Goal: Information Seeking & Learning: Understand process/instructions

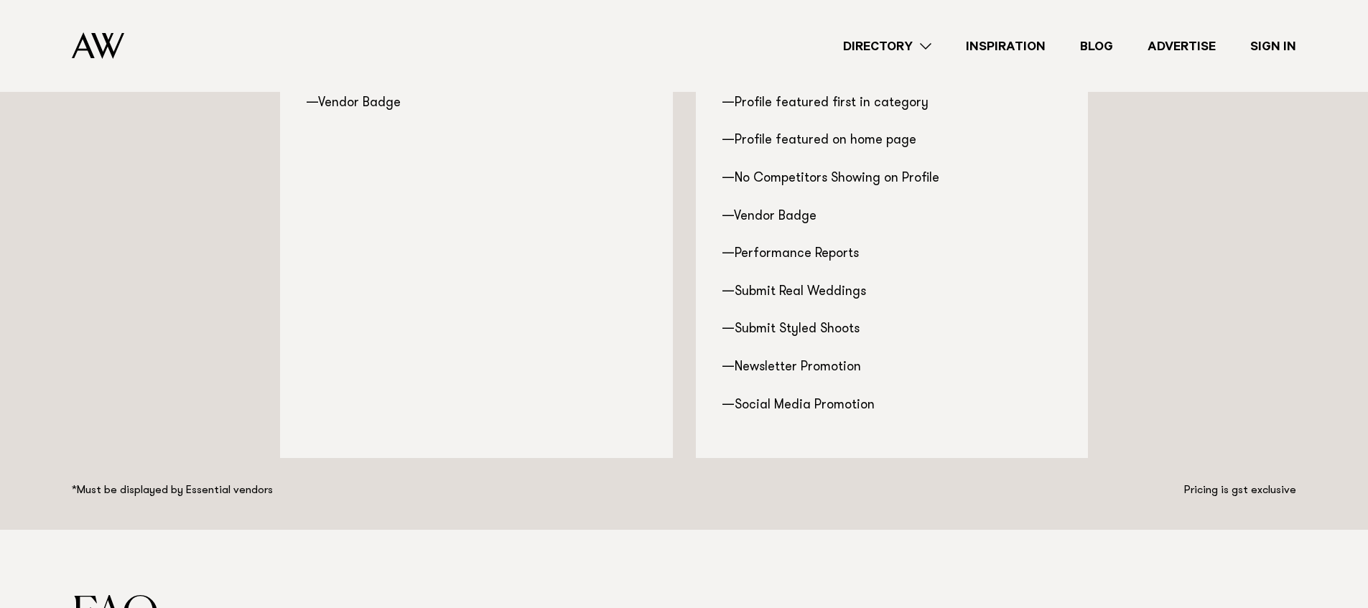
scroll to position [1644, 0]
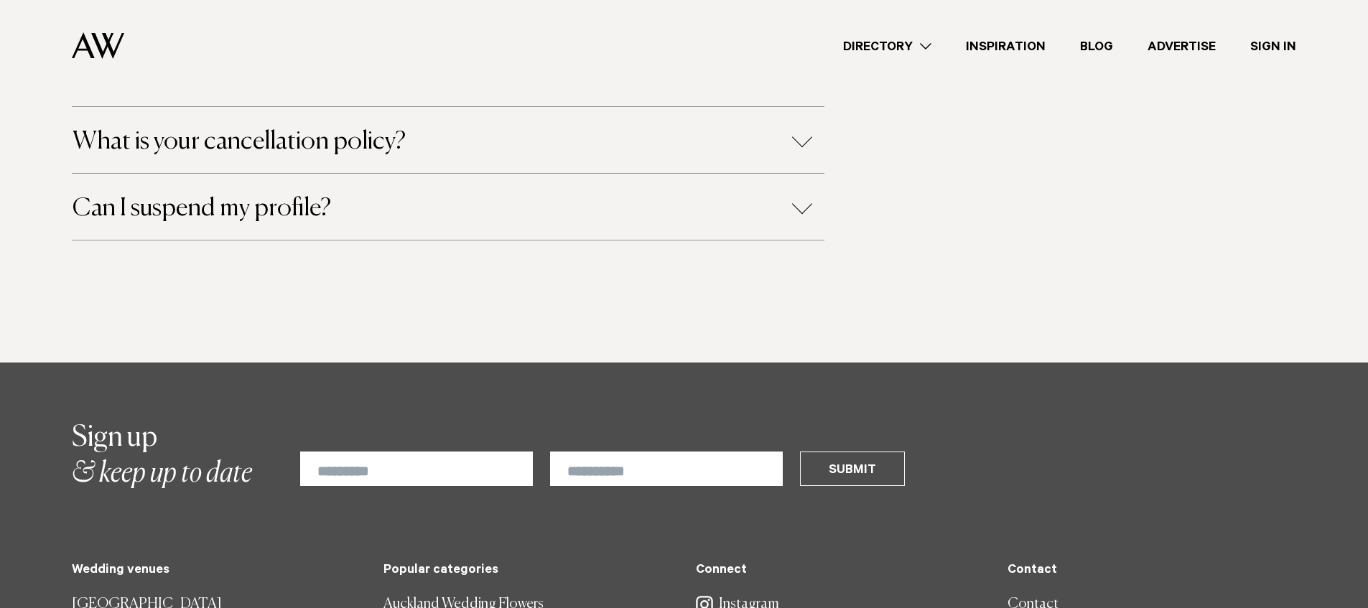
click at [290, 227] on div "Can I suspend my profile?" at bounding box center [448, 207] width 753 height 66
click at [328, 202] on h4 "Can I suspend my profile?" at bounding box center [448, 208] width 751 height 25
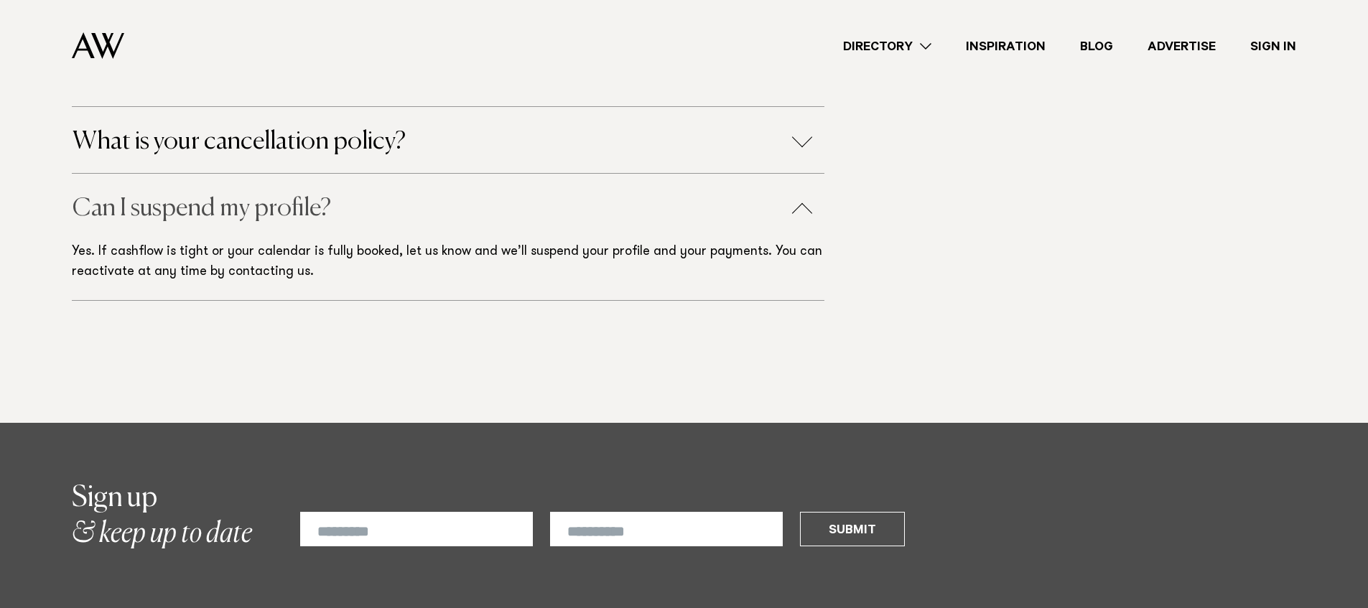
click at [514, 211] on h4 "Can I suspend my profile?" at bounding box center [448, 208] width 751 height 25
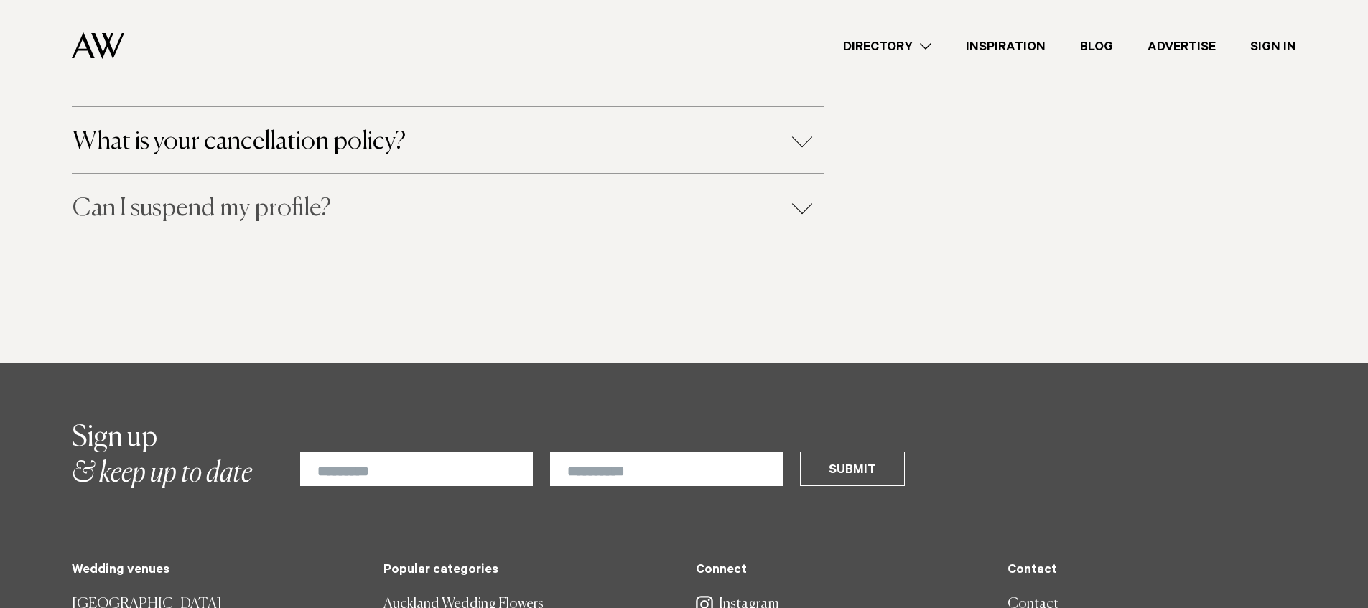
click at [514, 211] on h4 "Can I suspend my profile?" at bounding box center [448, 208] width 751 height 25
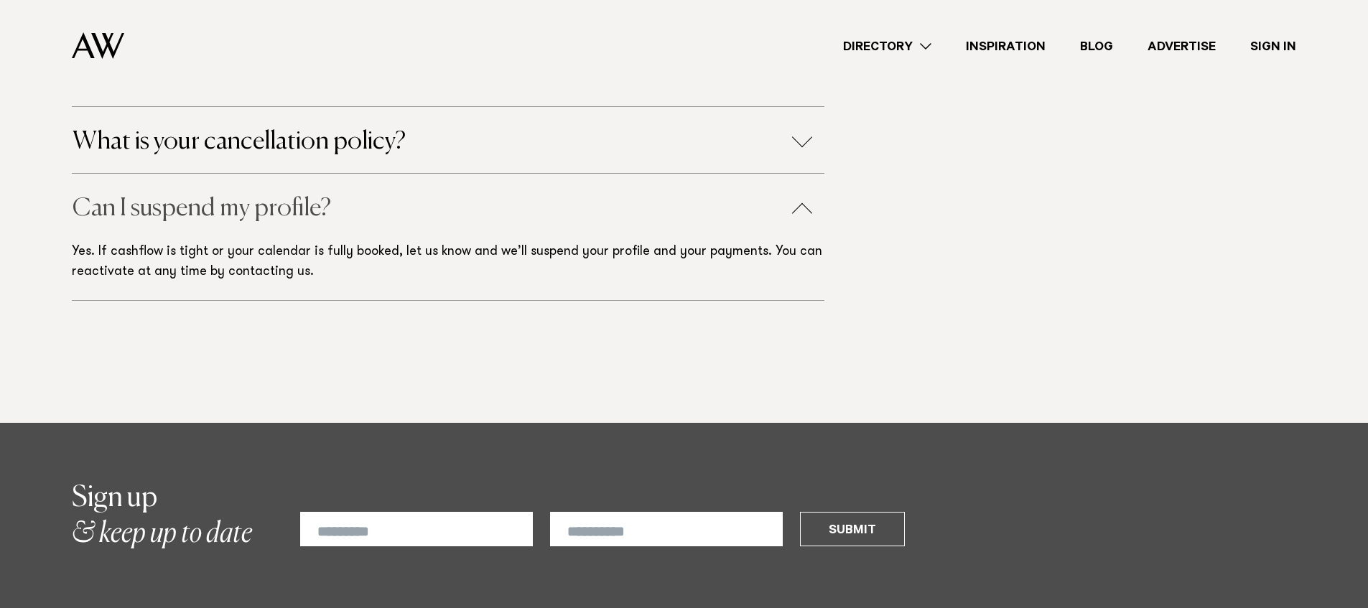
click at [607, 218] on h4 "Can I suspend my profile?" at bounding box center [448, 208] width 751 height 25
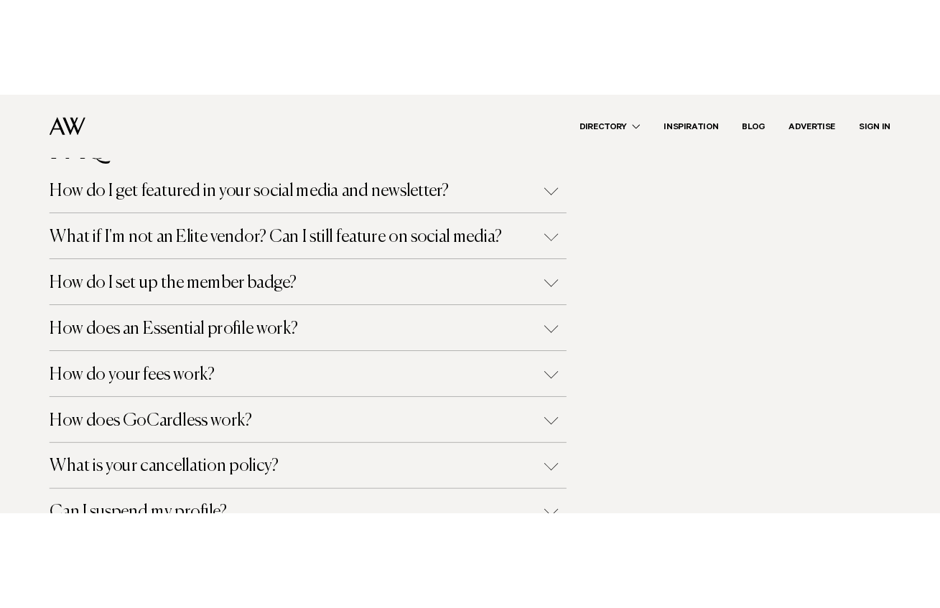
scroll to position [1090, 0]
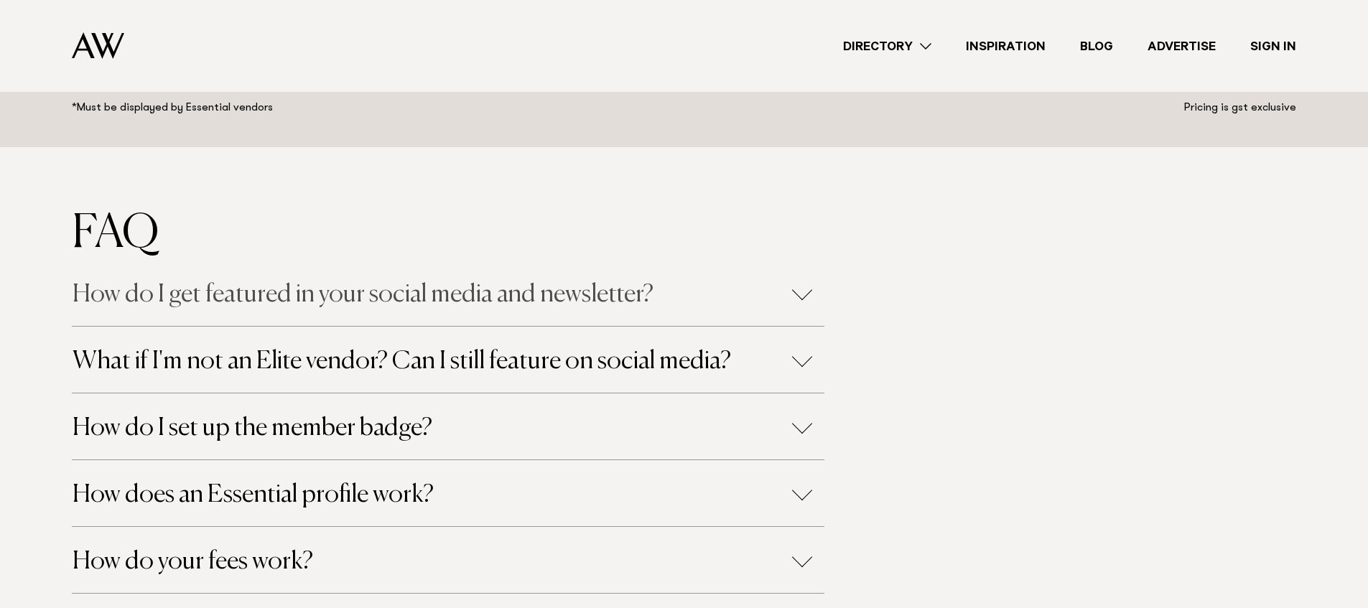
click at [357, 292] on h4 "How do I get featured in your social media and newsletter?" at bounding box center [448, 294] width 751 height 25
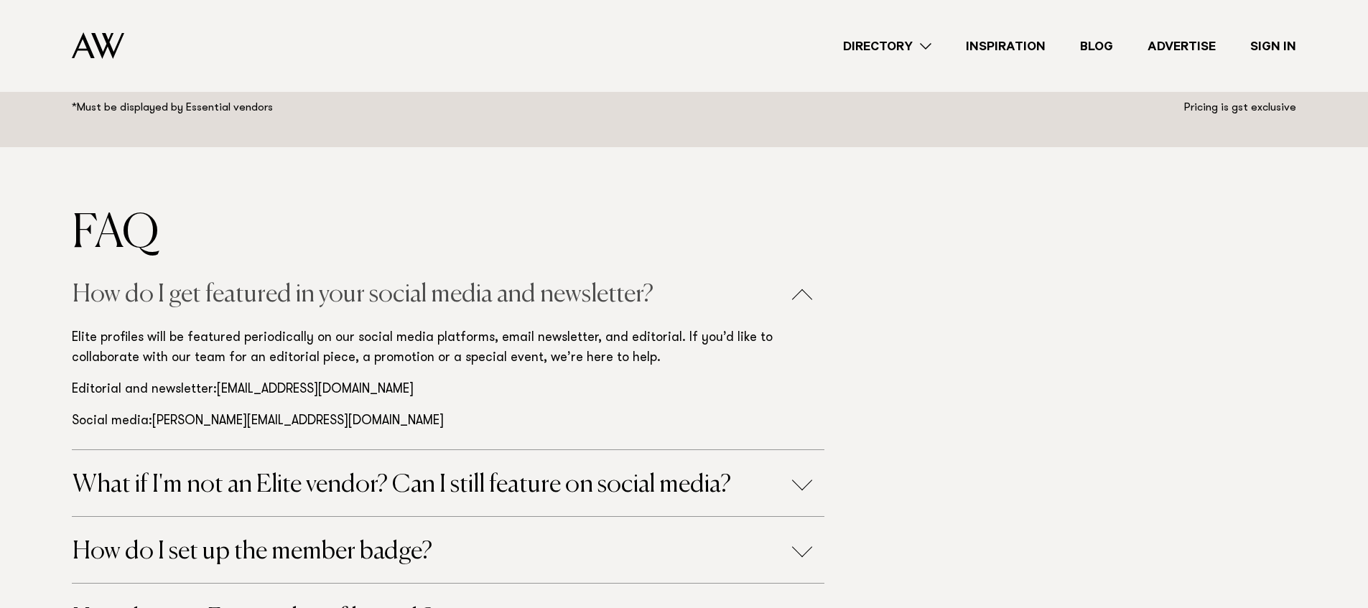
click at [357, 293] on h4 "How do I get featured in your social media and newsletter?" at bounding box center [448, 294] width 751 height 25
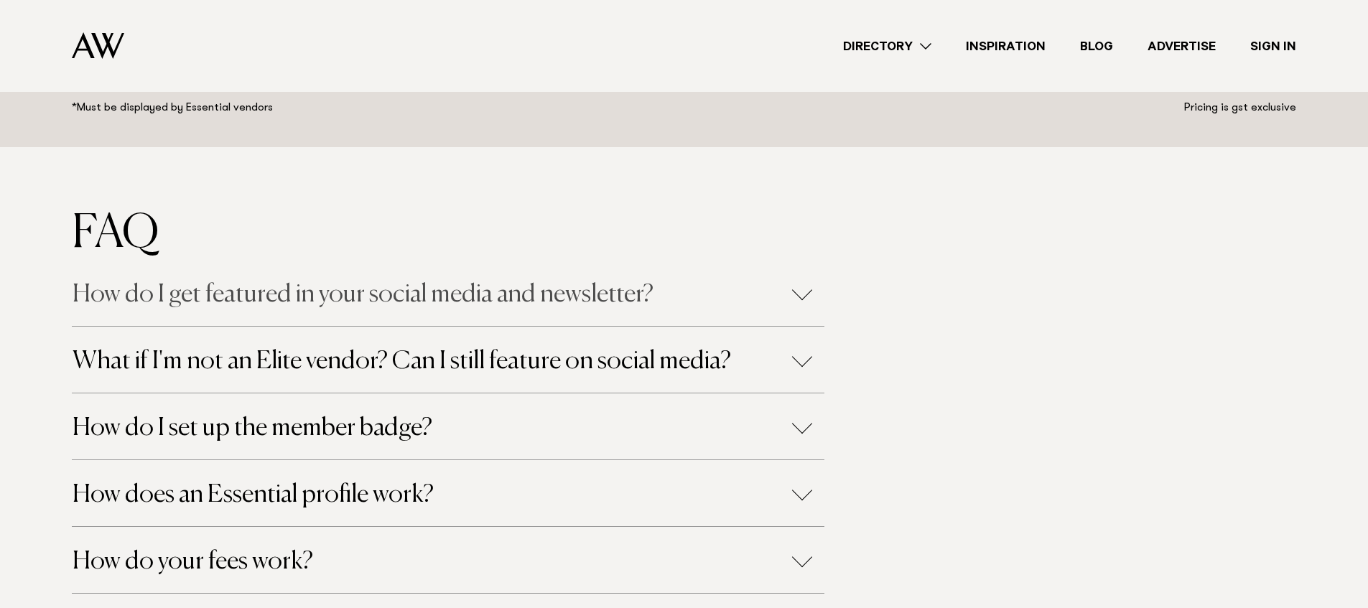
click at [357, 293] on h4 "How do I get featured in your social media and newsletter?" at bounding box center [448, 294] width 751 height 25
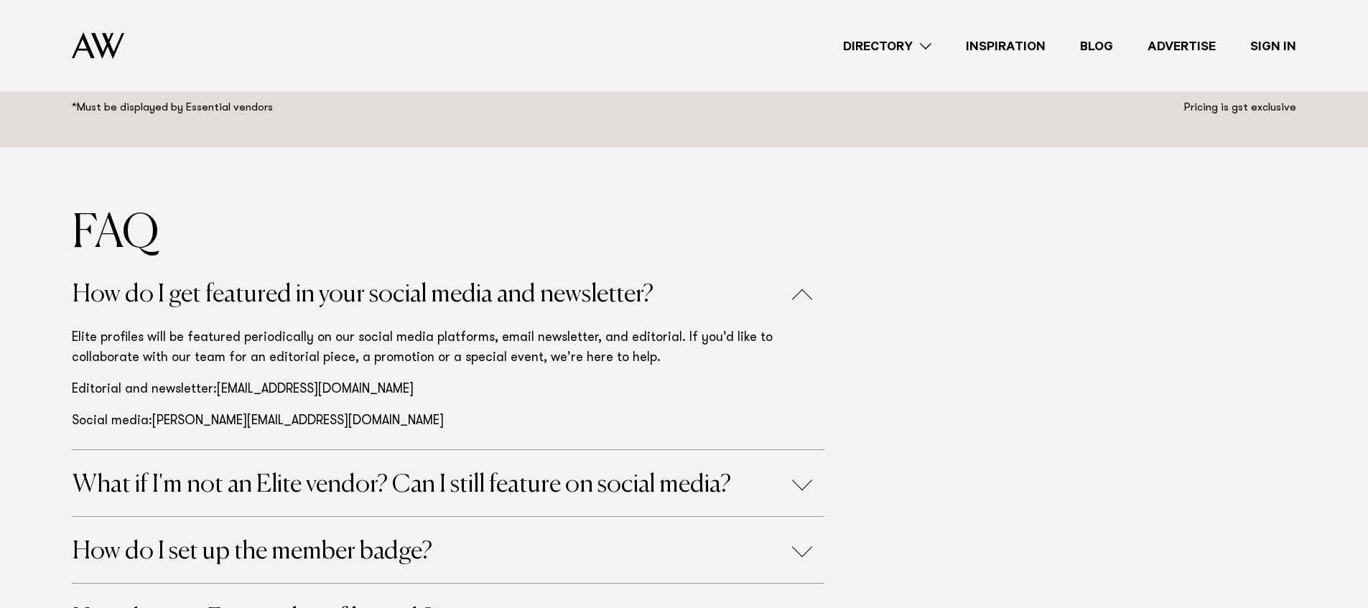
click at [376, 242] on h3 "FAQ" at bounding box center [684, 234] width 1225 height 52
click at [358, 291] on h4 "How do I get featured in your social media and newsletter?" at bounding box center [448, 294] width 751 height 25
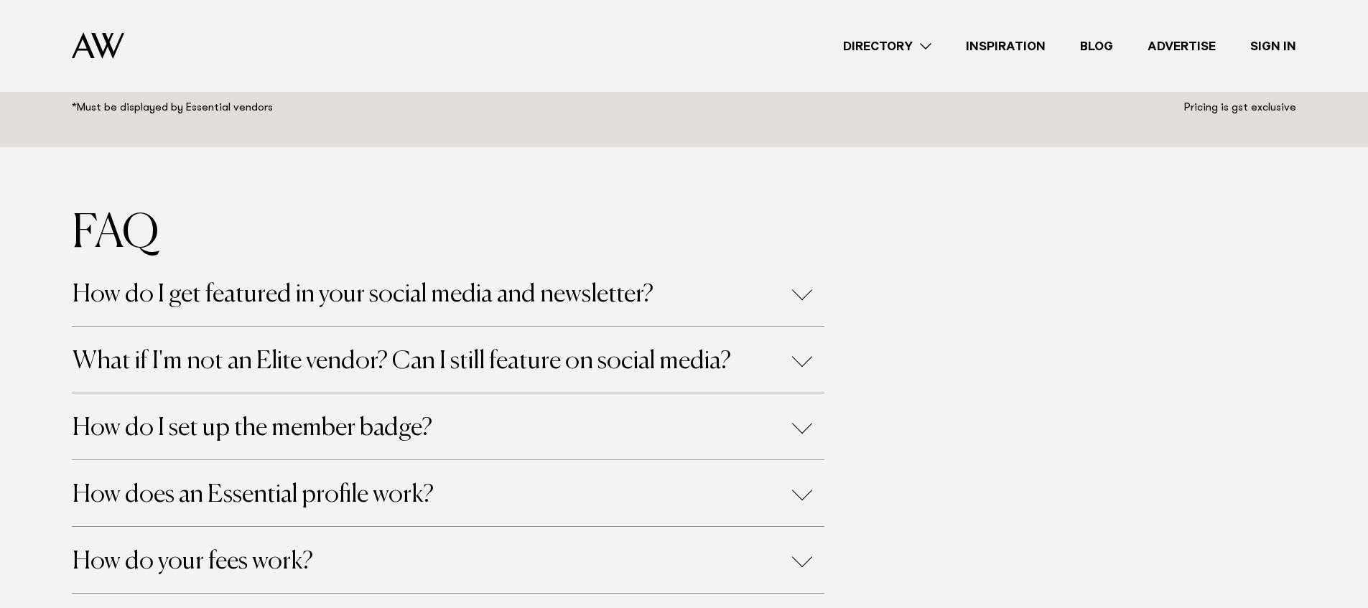
click at [225, 277] on div "How do I get featured in your social media and newsletter?" at bounding box center [448, 293] width 753 height 66
click at [223, 300] on h4 "How do I get featured in your social media and newsletter?" at bounding box center [448, 294] width 751 height 25
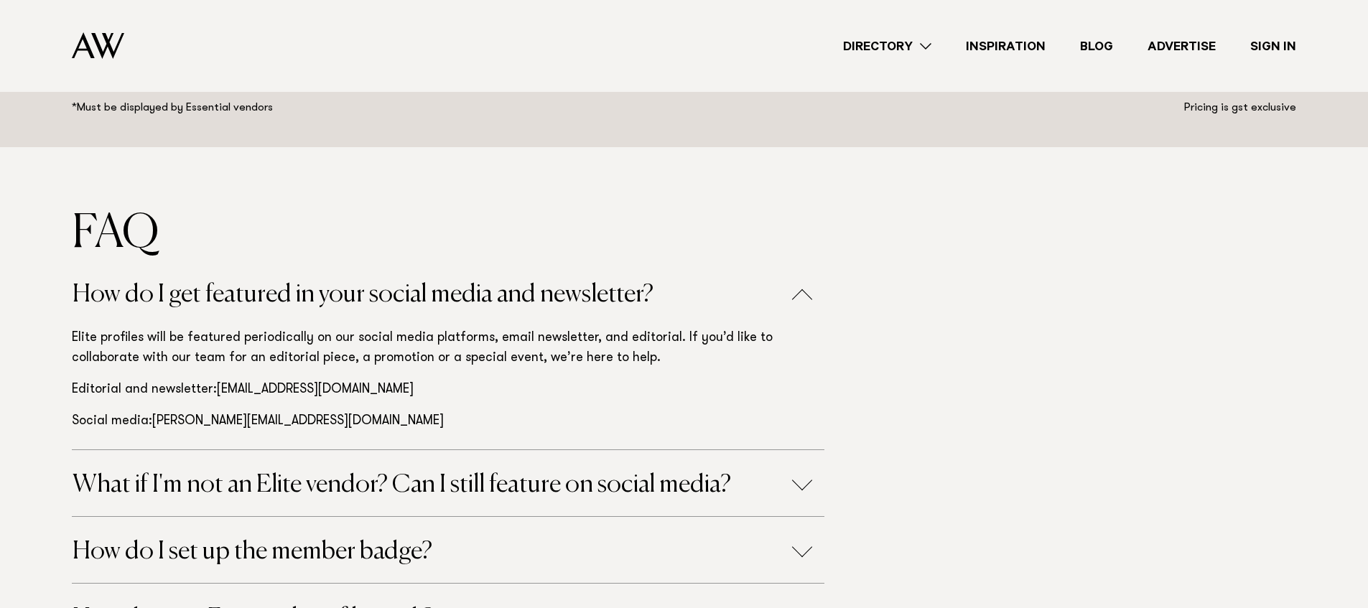
click at [280, 373] on div "Elite profiles will be featured periodically on our social media platforms, ema…" at bounding box center [448, 388] width 753 height 124
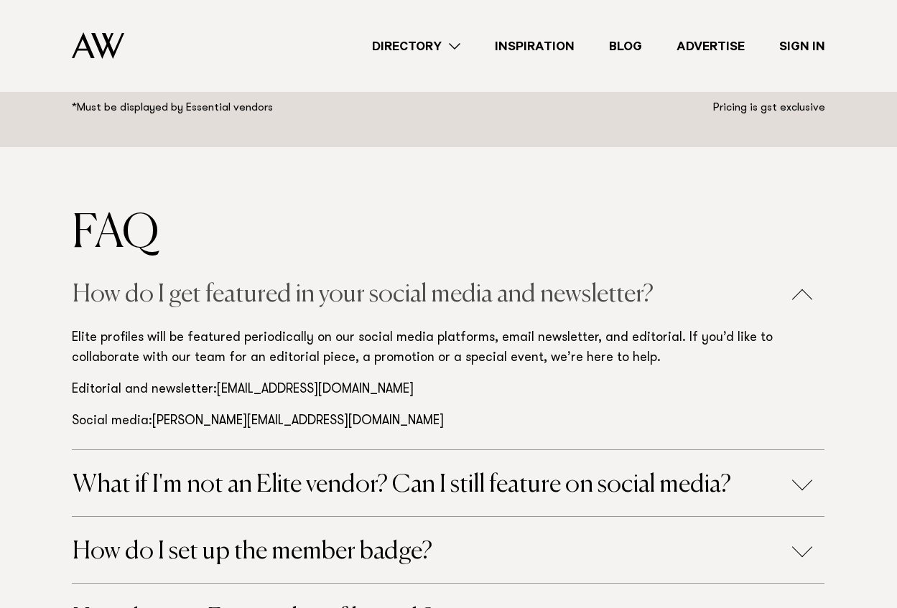
click at [377, 290] on h4 "How do I get featured in your social media and newsletter?" at bounding box center [448, 294] width 751 height 25
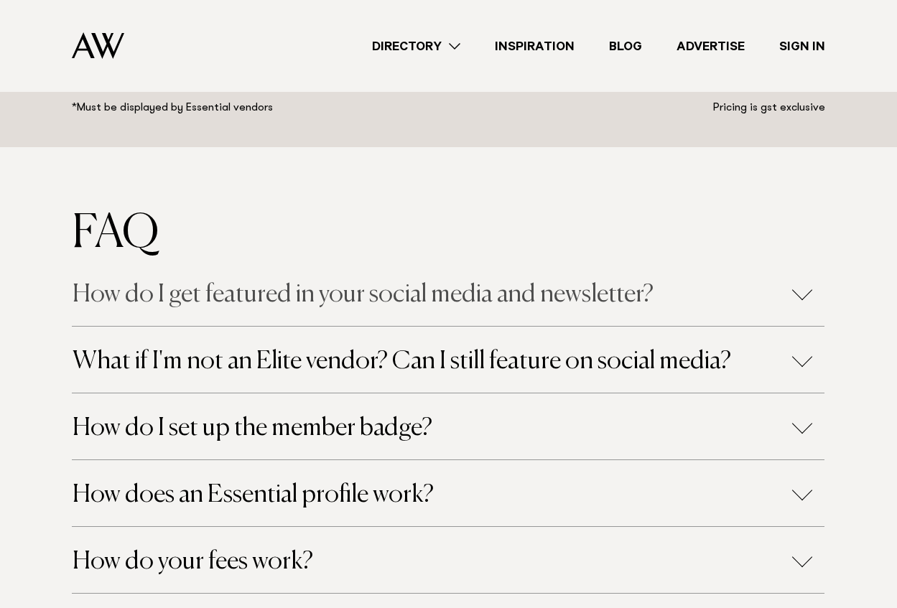
click at [377, 290] on h4 "How do I get featured in your social media and newsletter?" at bounding box center [448, 294] width 751 height 25
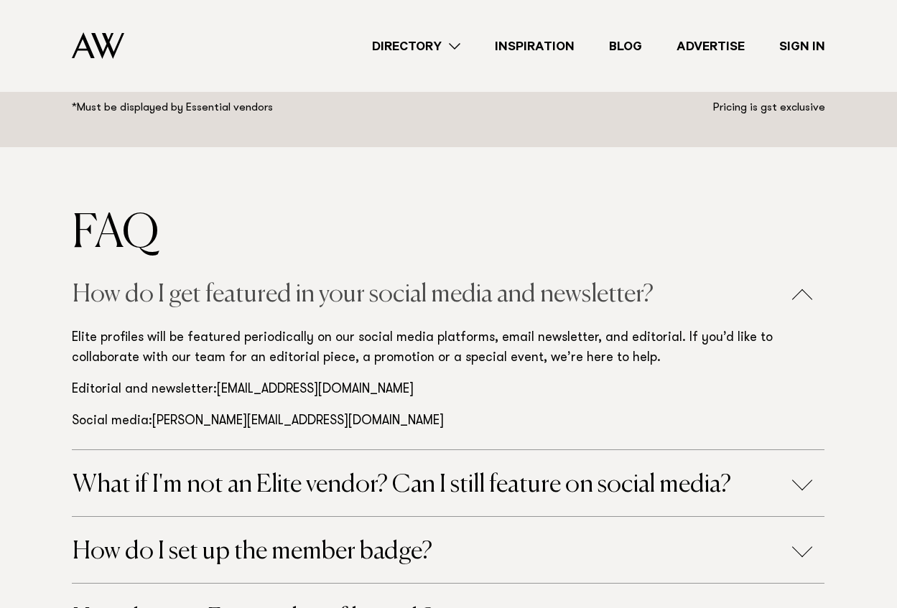
click at [749, 305] on h4 "How do I get featured in your social media and newsletter?" at bounding box center [448, 294] width 751 height 25
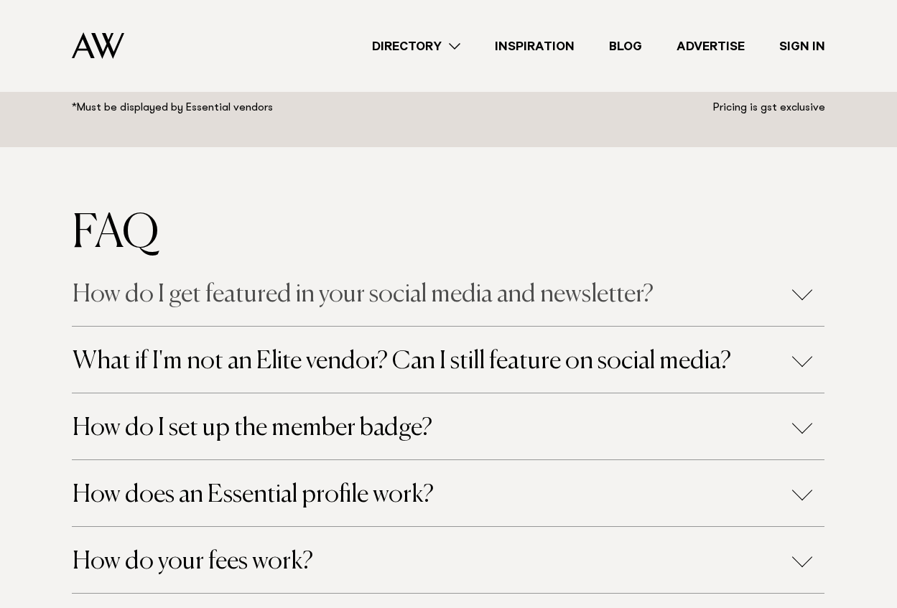
click at [688, 302] on h4 "How do I get featured in your social media and newsletter?" at bounding box center [448, 294] width 751 height 25
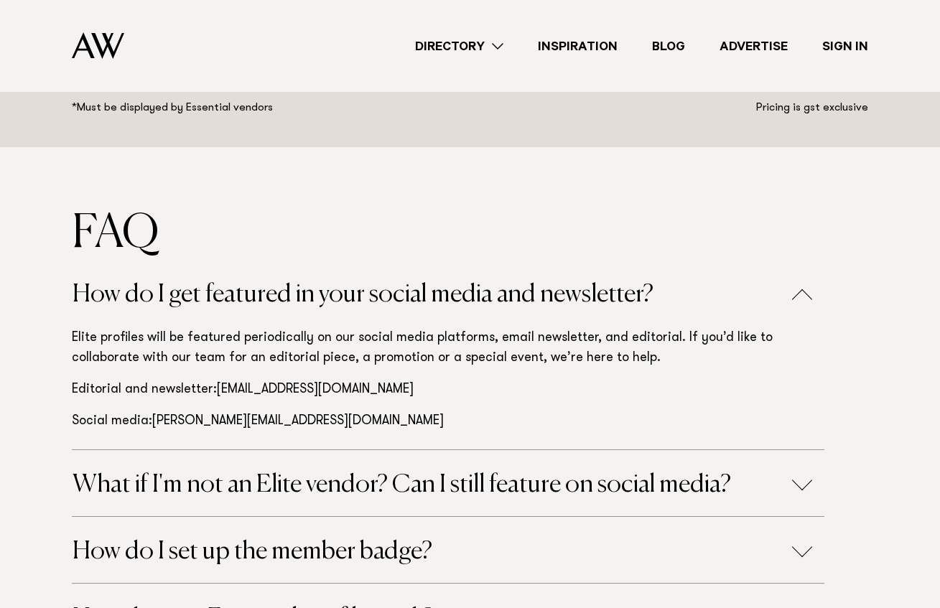
click at [499, 280] on div "How do I get featured in your social media and newsletter?" at bounding box center [448, 293] width 753 height 66
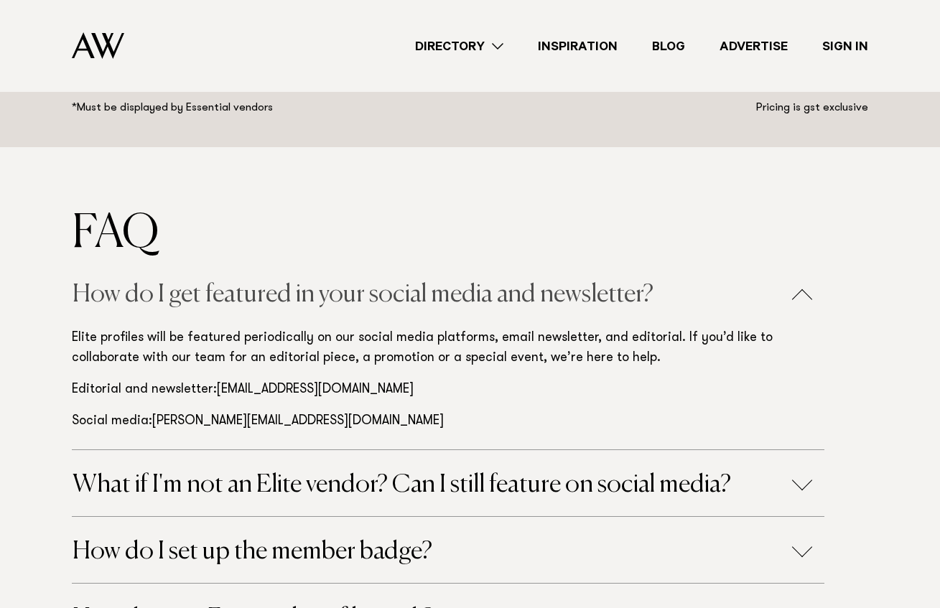
click at [511, 297] on h4 "How do I get featured in your social media and newsletter?" at bounding box center [448, 294] width 751 height 25
